Goal: Task Accomplishment & Management: Manage account settings

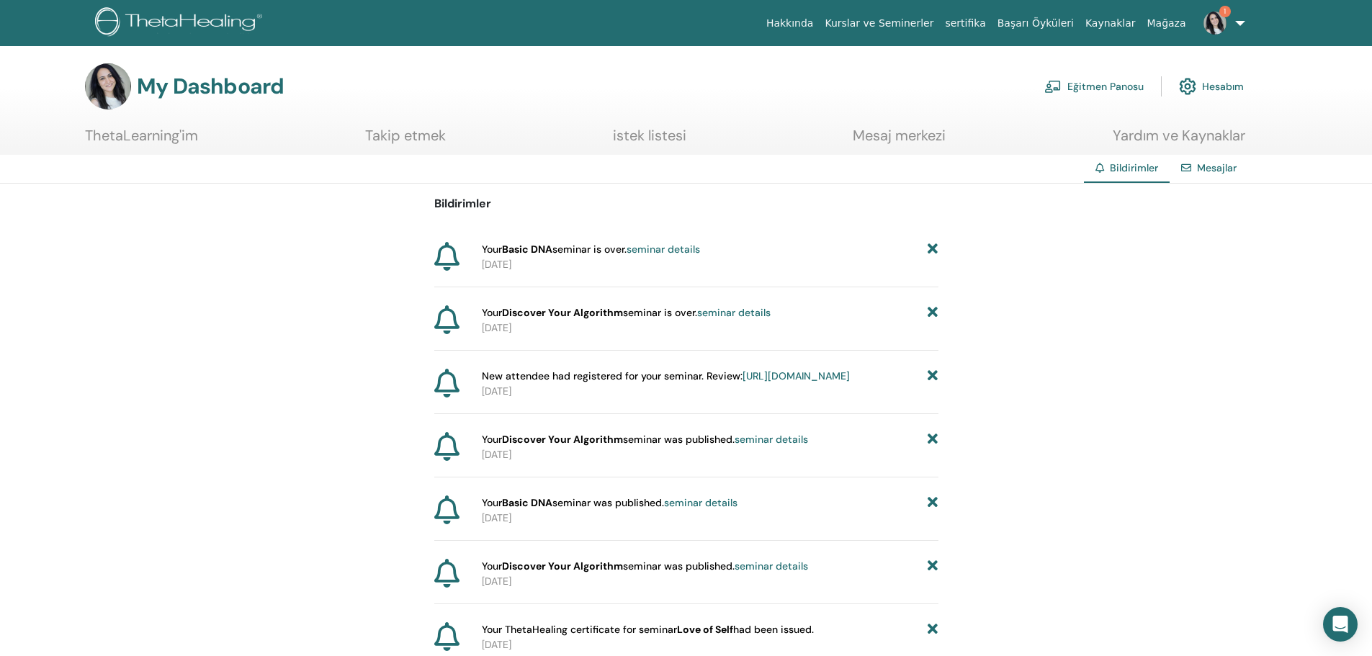
click at [658, 246] on link "seminar details" at bounding box center [662, 249] width 73 height 13
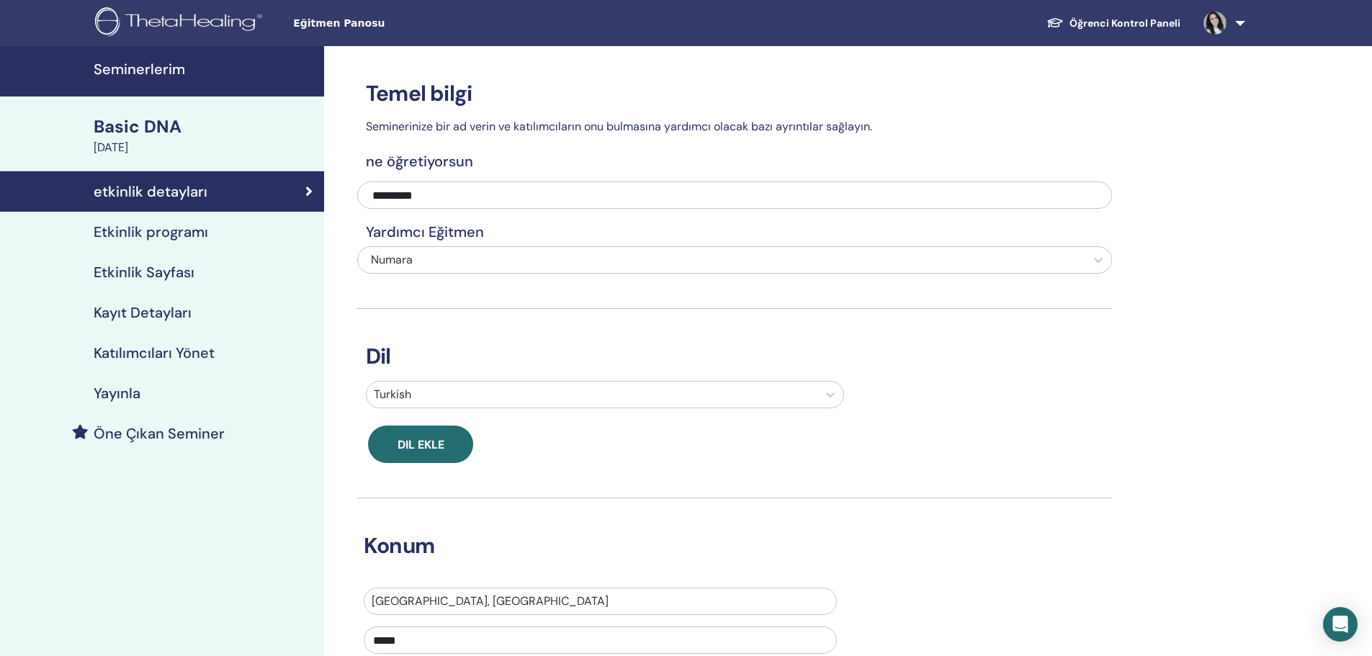
click at [169, 234] on h4 "Etkinlik programı" at bounding box center [151, 231] width 114 height 17
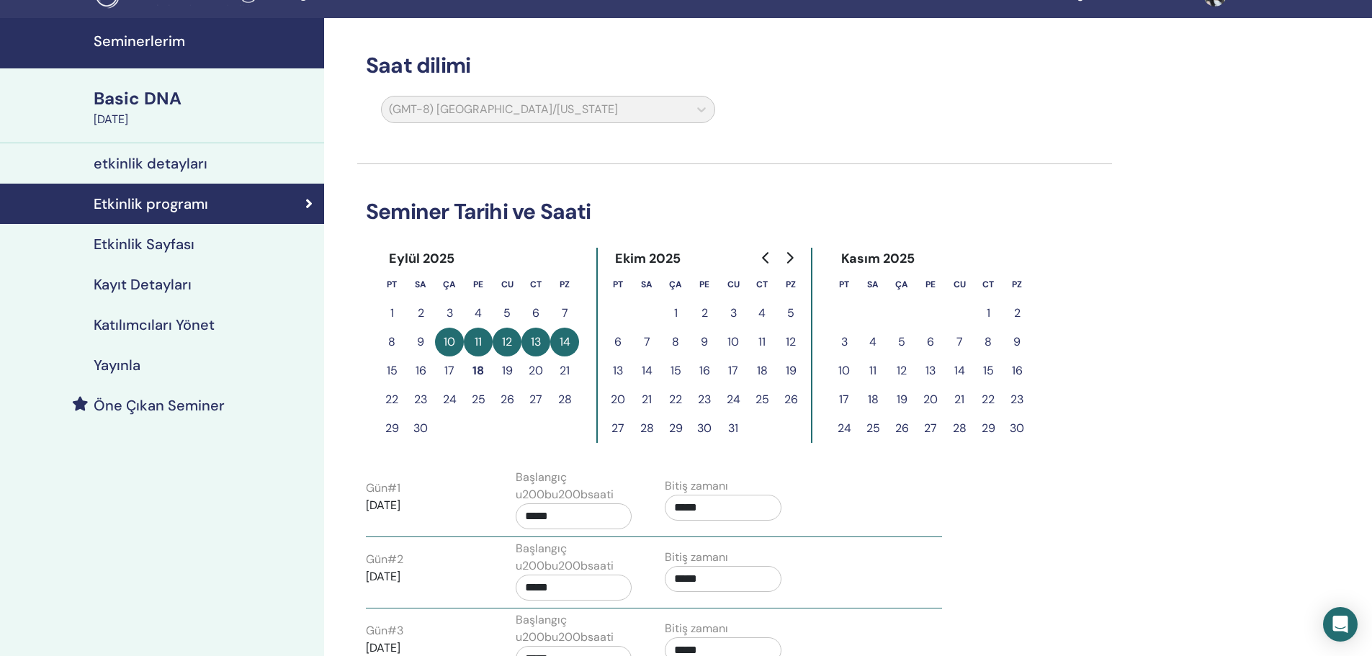
scroll to position [78, 0]
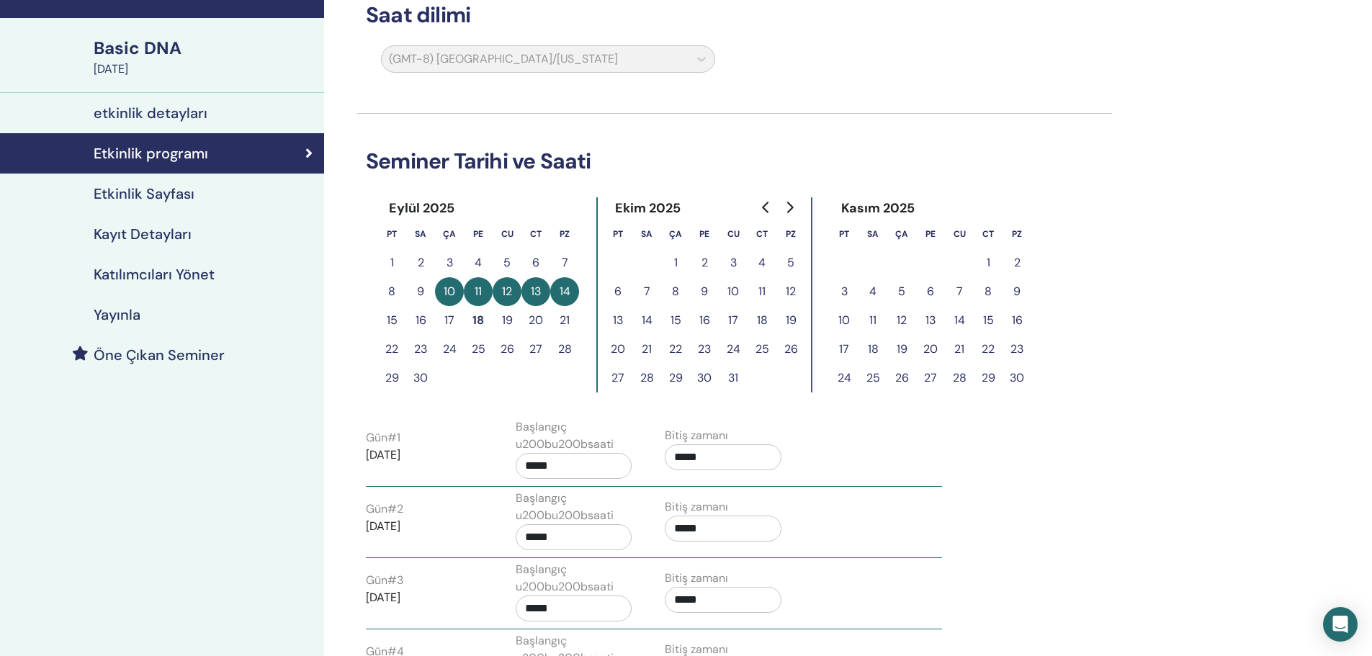
click at [450, 346] on button "24" at bounding box center [449, 349] width 29 height 29
click at [444, 348] on button "24" at bounding box center [449, 349] width 29 height 29
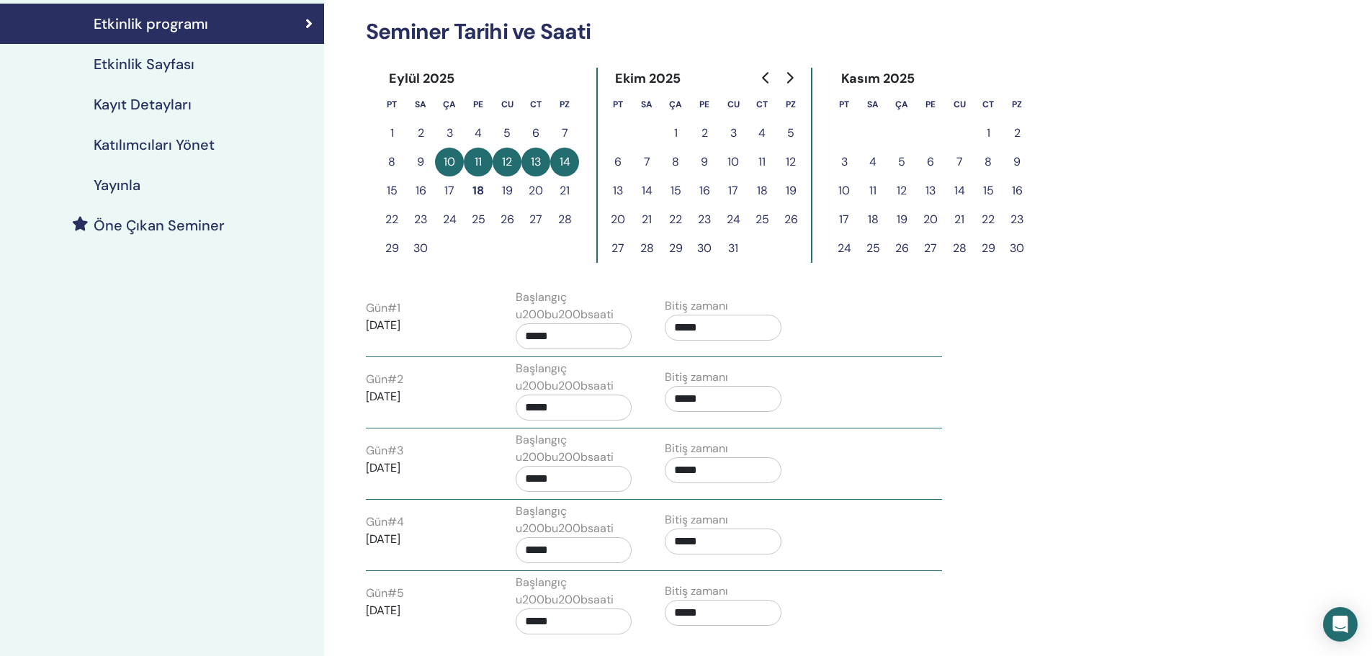
scroll to position [331, 0]
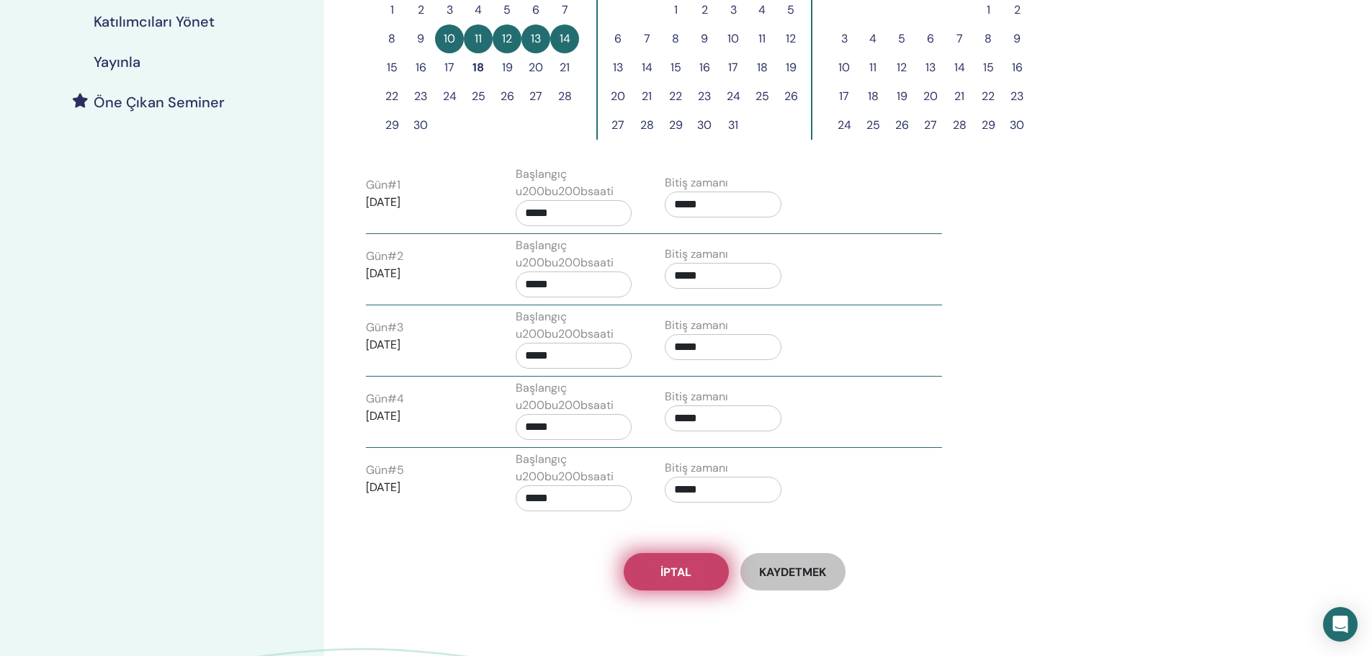
click at [700, 566] on link "İptal" at bounding box center [676, 571] width 105 height 37
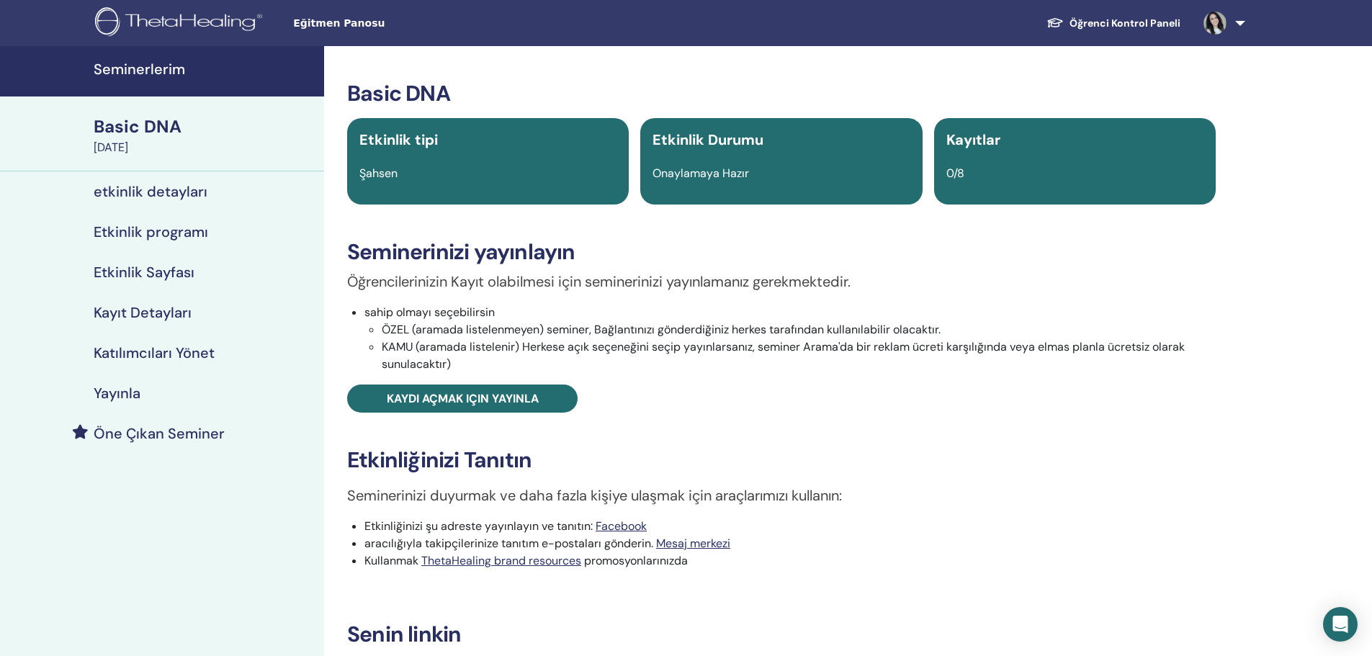
click at [167, 14] on img at bounding box center [181, 23] width 172 height 32
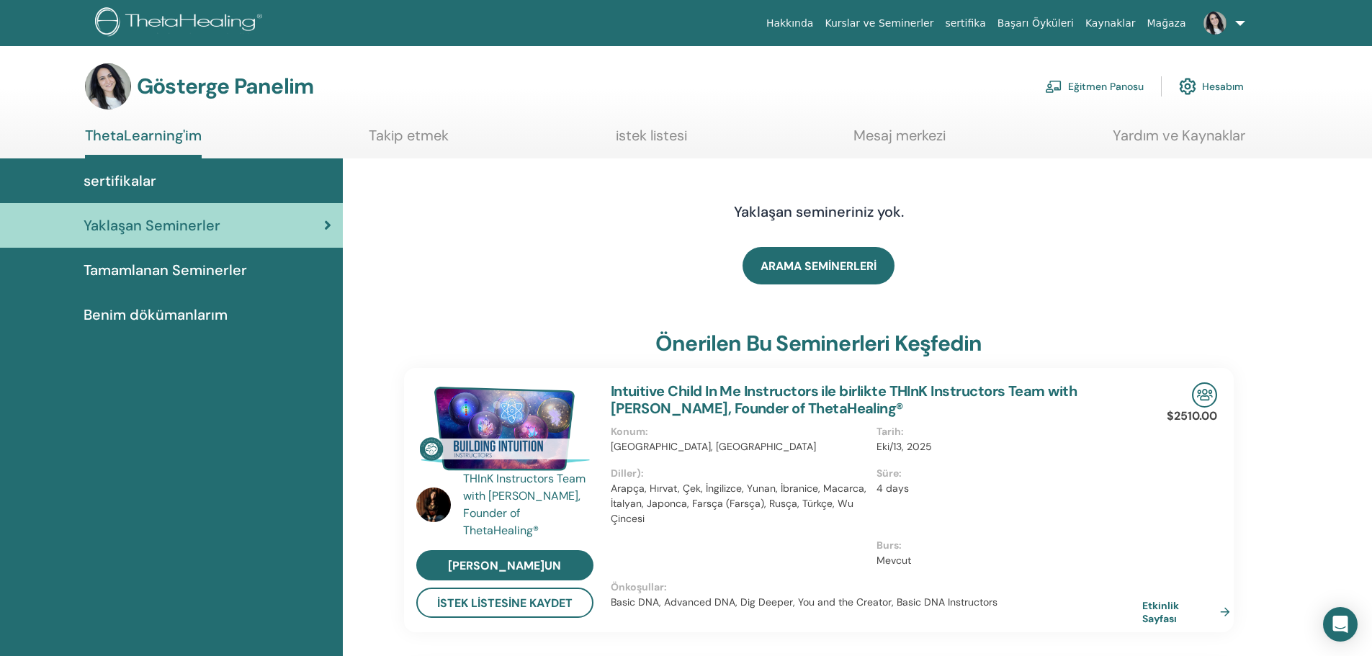
click at [1081, 81] on font "Eğitmen Panosu" at bounding box center [1106, 87] width 76 height 13
